Goal: Task Accomplishment & Management: Manage account settings

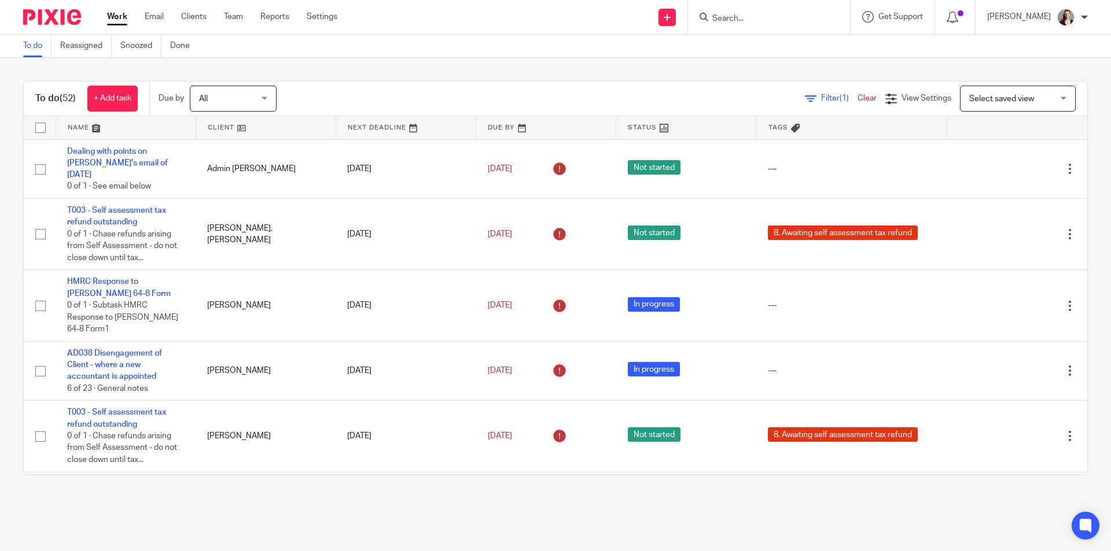
click at [1081, 176] on div "To do (52) + Add task Due by All All [DATE] [DATE] This week Next week This mon…" at bounding box center [555, 278] width 1111 height 440
click at [773, 14] on input "Search" at bounding box center [763, 19] width 104 height 10
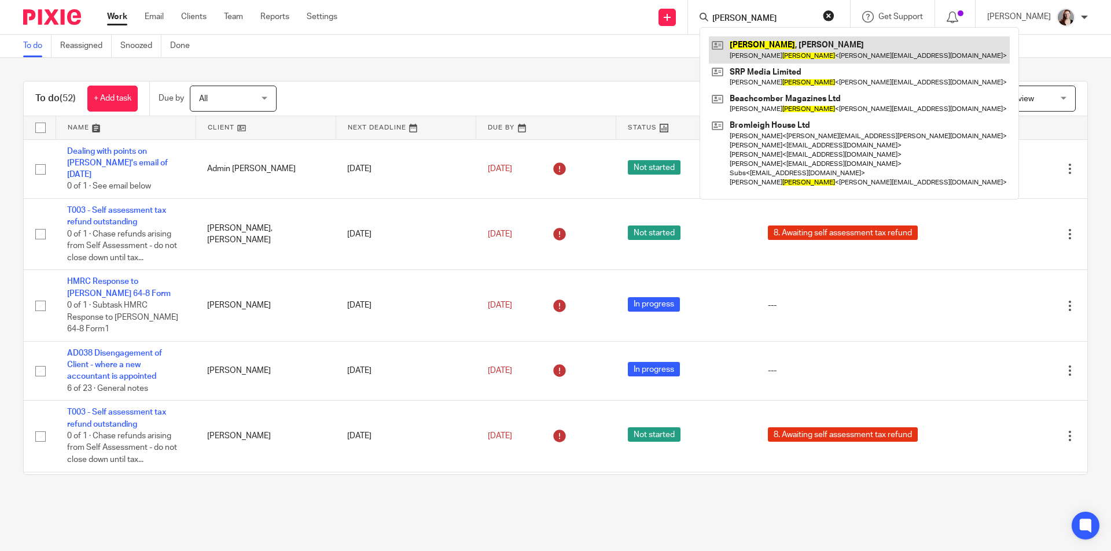
type input "[PERSON_NAME]"
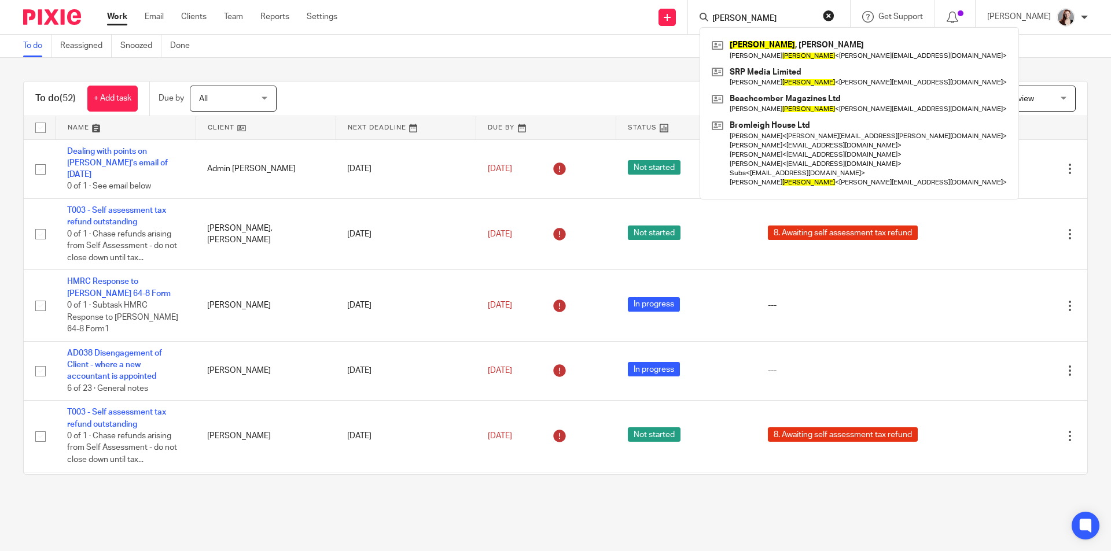
click at [445, 78] on div "To do (52) + Add task Due by All All [DATE] [DATE] This week Next week This mon…" at bounding box center [555, 278] width 1111 height 440
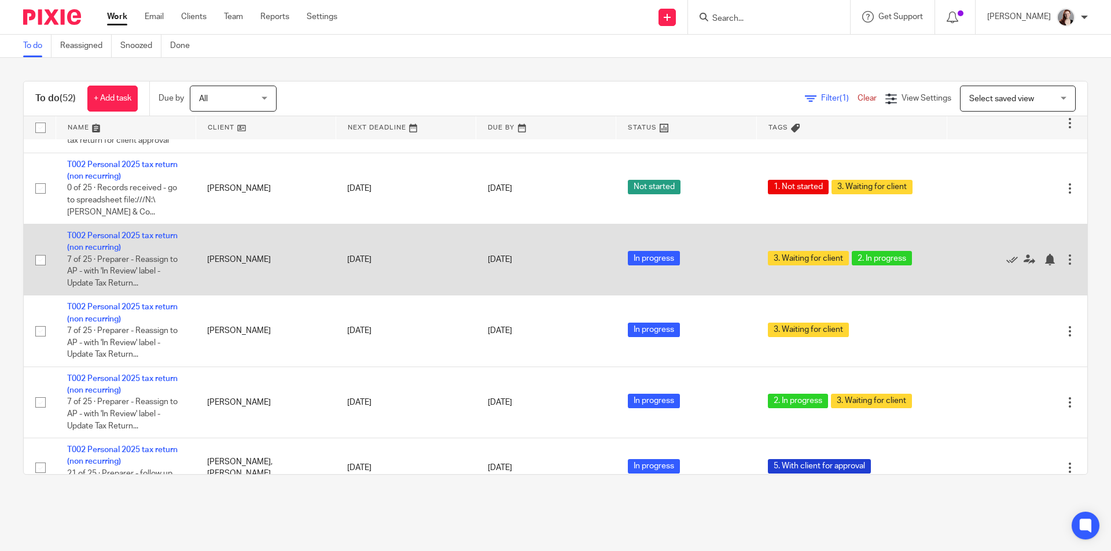
scroll to position [2975, 0]
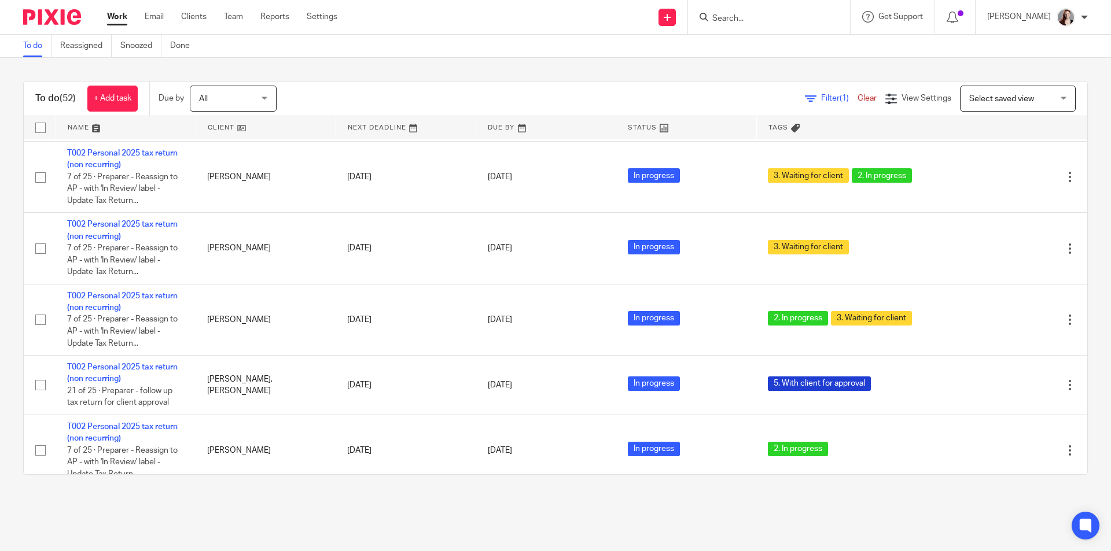
click at [790, 19] on input "Search" at bounding box center [763, 19] width 104 height 10
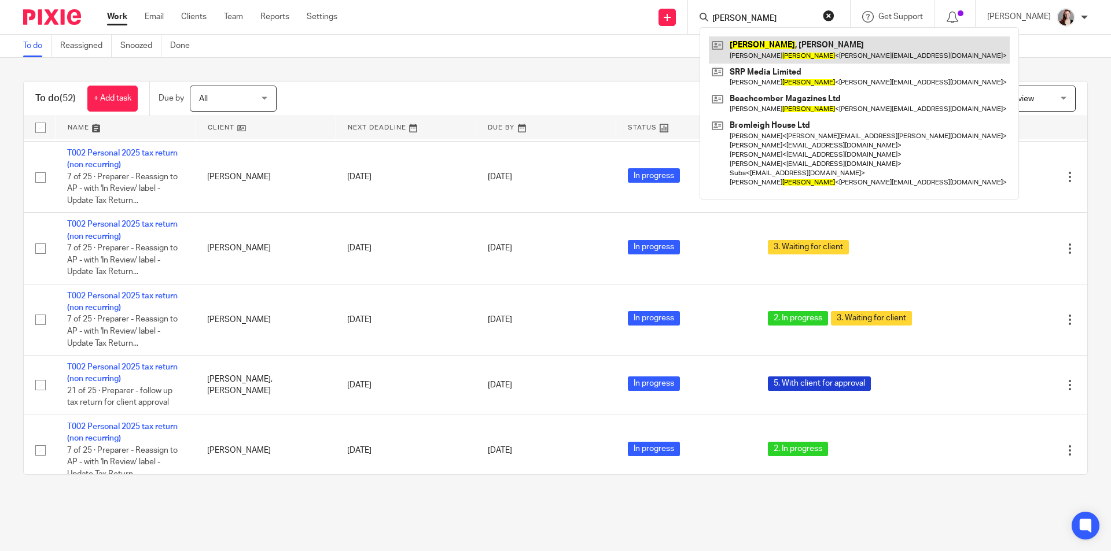
type input "[PERSON_NAME]"
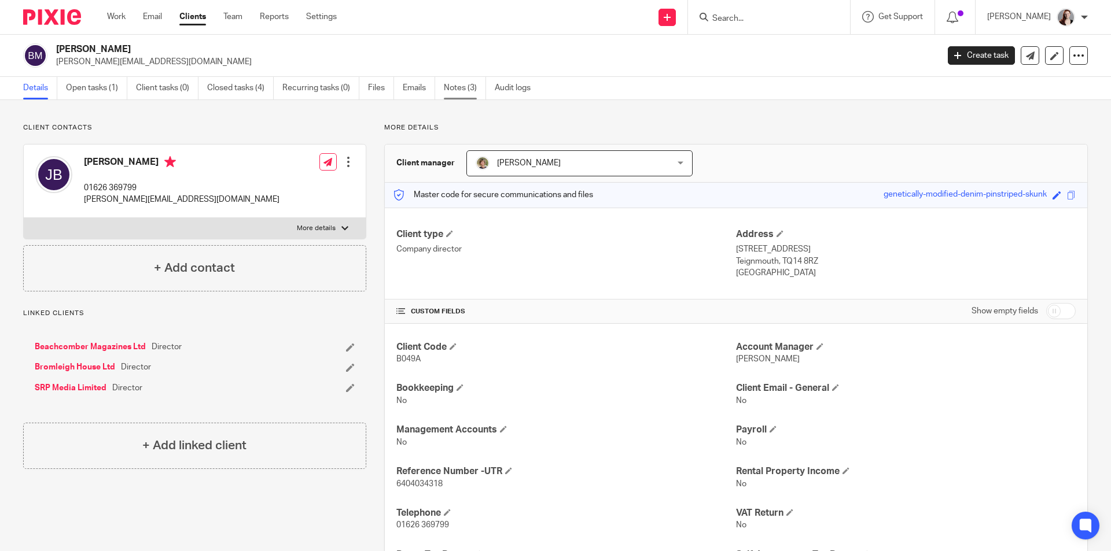
click at [447, 87] on link "Notes (3)" at bounding box center [465, 88] width 42 height 23
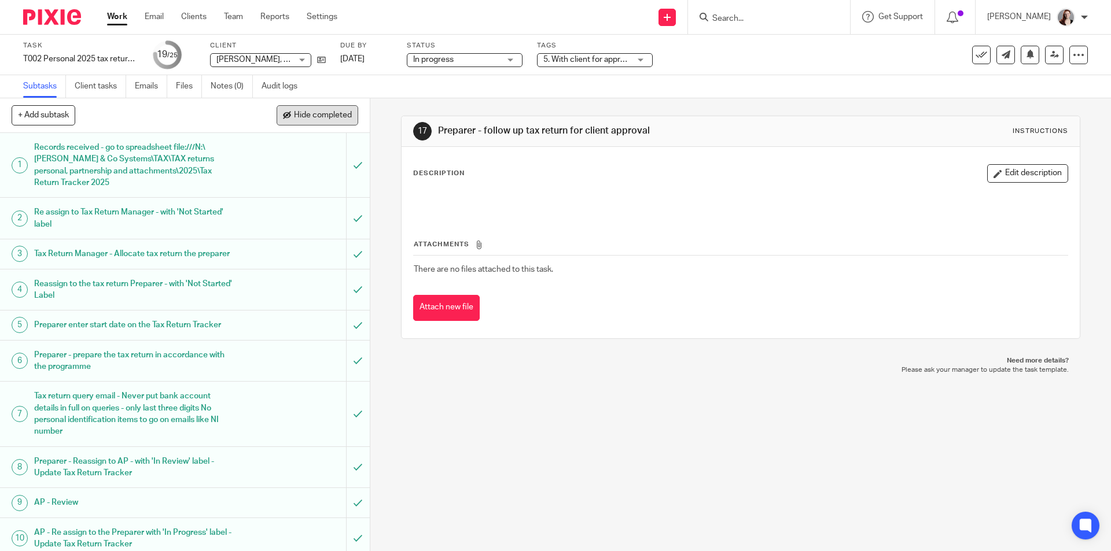
click at [323, 109] on button "Hide completed" at bounding box center [318, 115] width 82 height 20
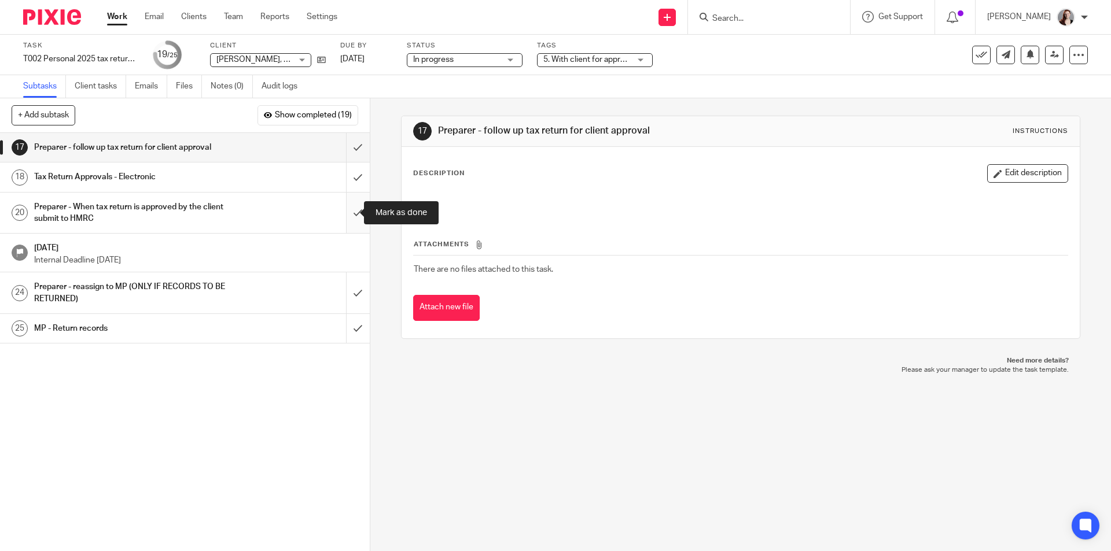
click at [344, 212] on input "submit" at bounding box center [185, 213] width 370 height 41
click at [349, 178] on input "submit" at bounding box center [185, 177] width 370 height 29
click at [349, 150] on input "submit" at bounding box center [185, 147] width 370 height 29
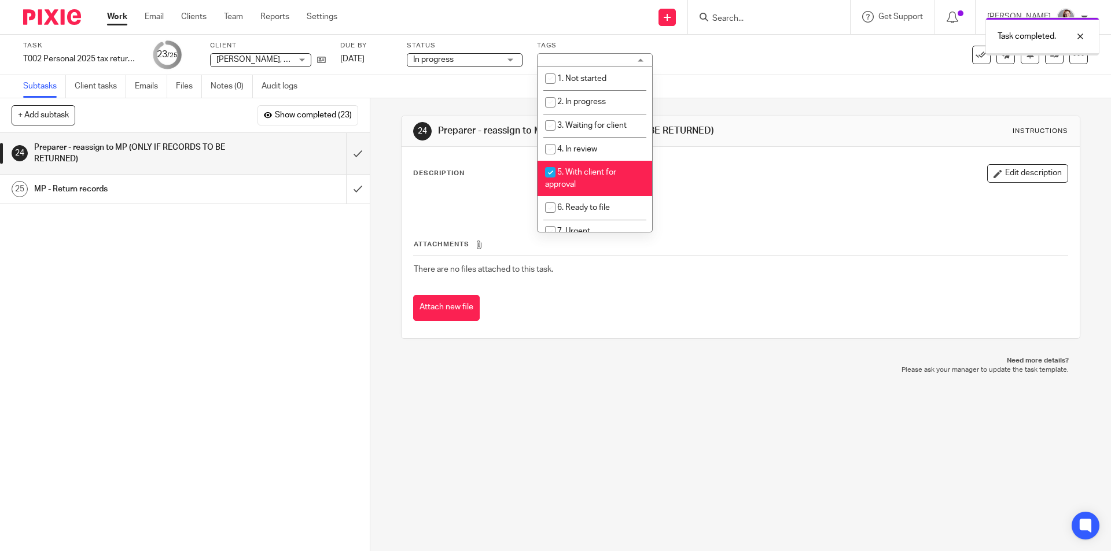
click at [602, 172] on span "5. With client for approval" at bounding box center [580, 178] width 71 height 20
checkbox input "false"
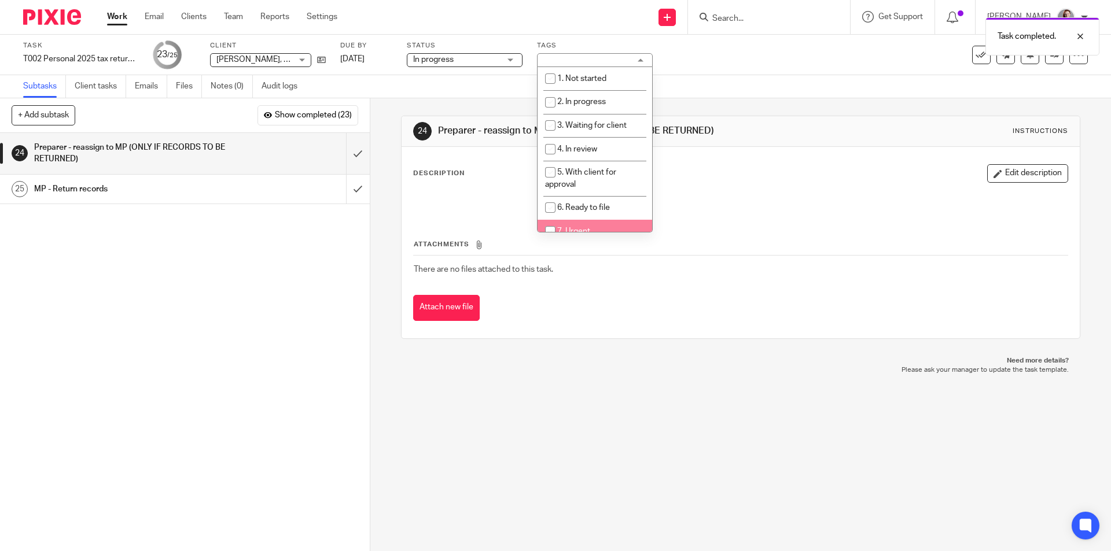
click at [537, 372] on p "Please ask your manager to update the task template." at bounding box center [739, 370] width 655 height 9
